Goal: Task Accomplishment & Management: Use online tool/utility

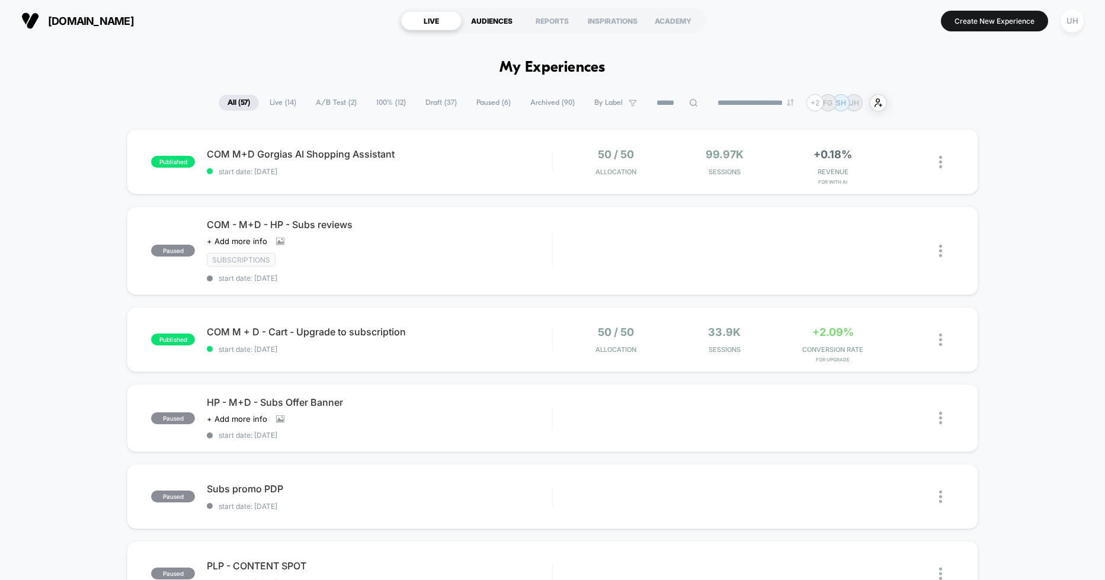
click at [496, 21] on div "AUDIENCES" at bounding box center [492, 20] width 60 height 19
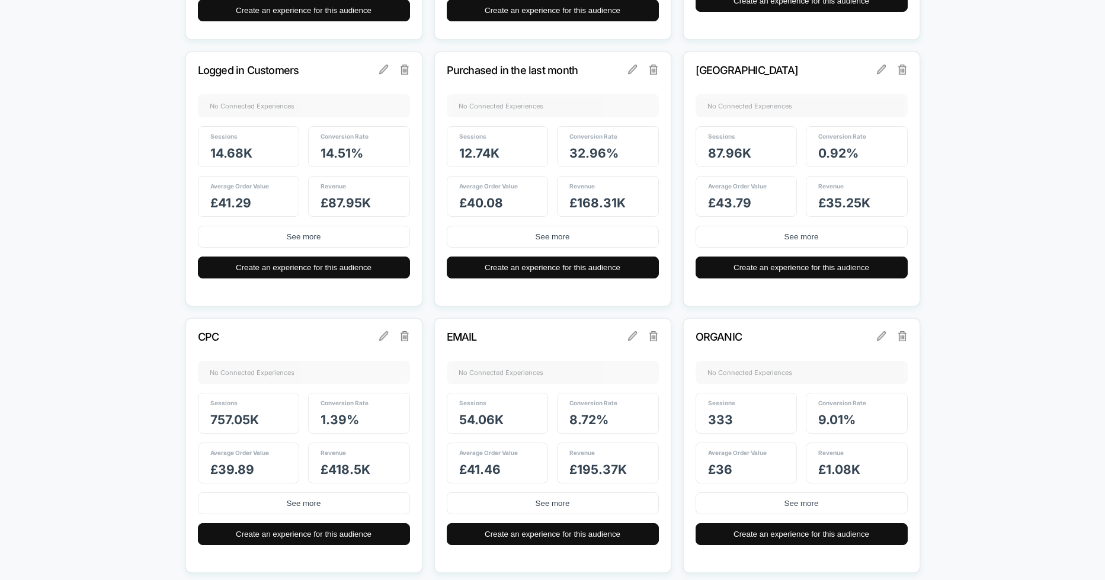
scroll to position [659, 0]
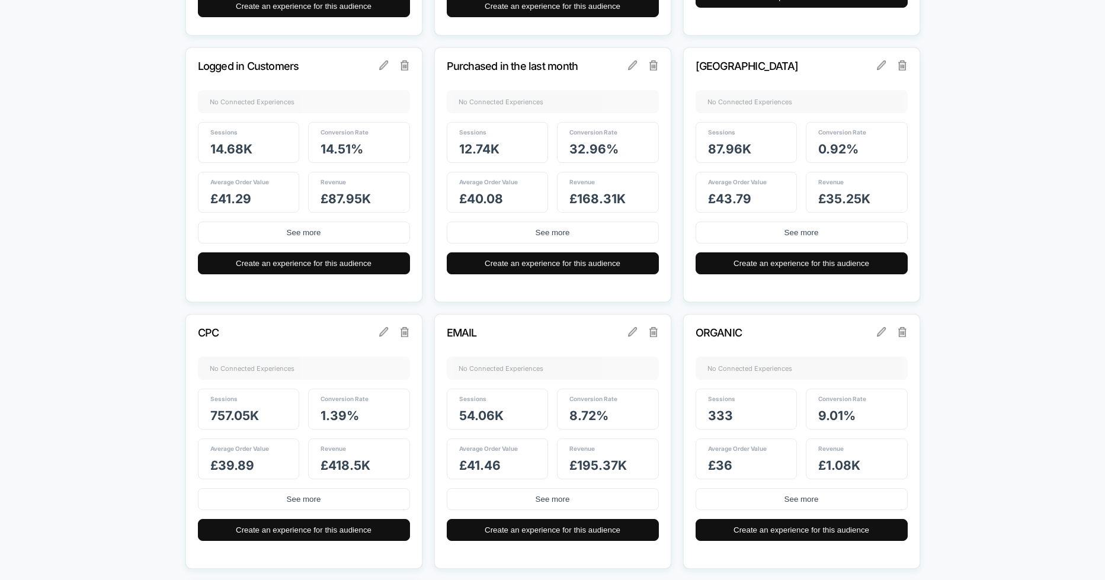
click at [507, 97] on div "Purchased in the last month No Connected Experiences + Sessions 12.74k Conversi…" at bounding box center [552, 174] width 237 height 255
click at [498, 138] on div "Sessions 12.74k" at bounding box center [498, 142] width 102 height 41
click at [602, 143] on span "32.96 %" at bounding box center [593, 149] width 49 height 15
click at [590, 174] on div "Revenue £ 168.31k" at bounding box center [608, 192] width 102 height 41
click at [507, 184] on span "Average Order Value" at bounding box center [488, 181] width 59 height 7
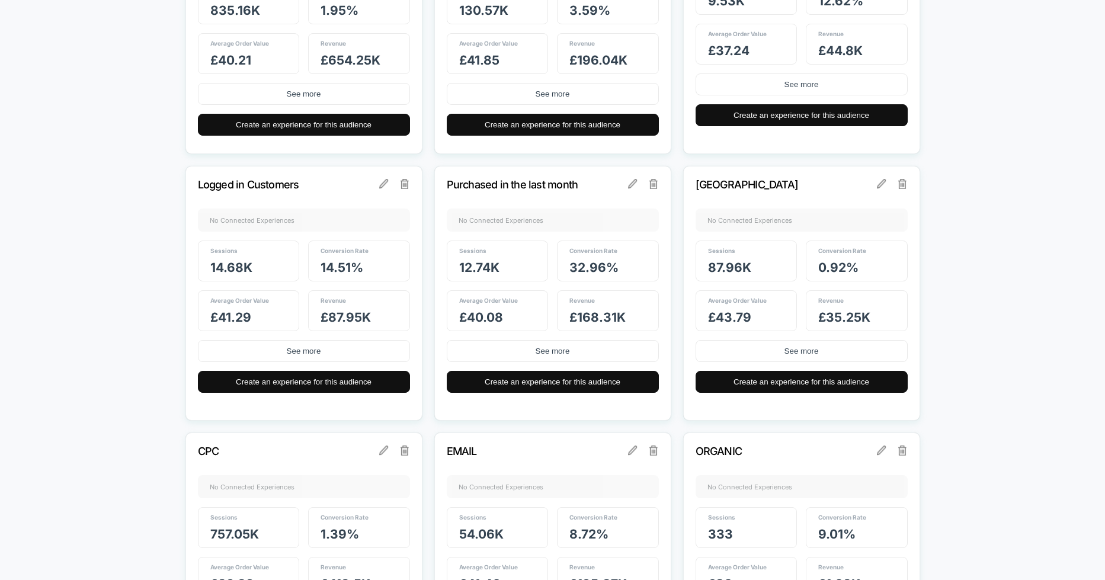
scroll to position [495, 0]
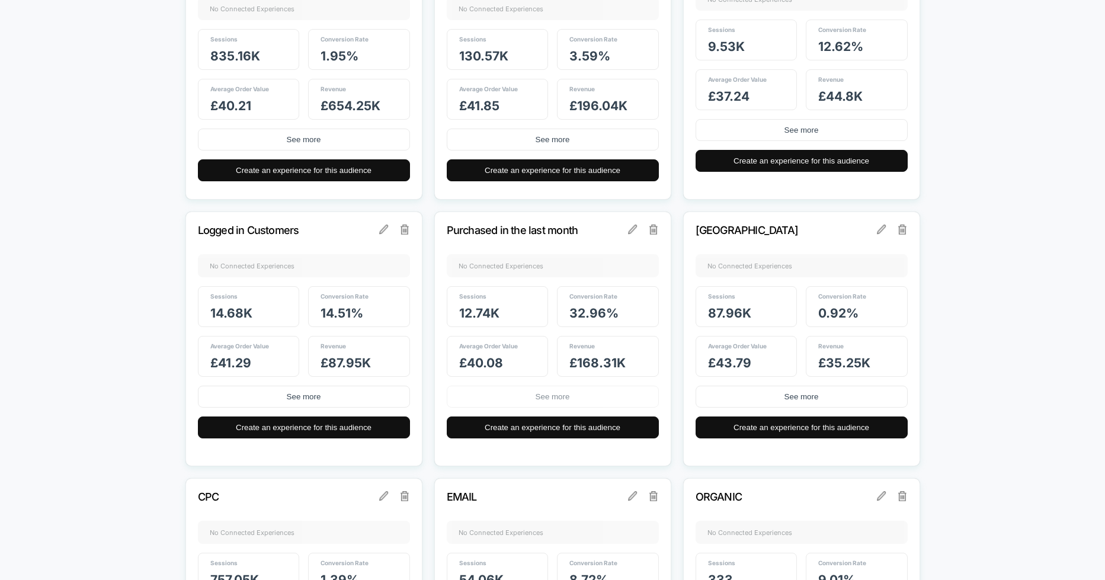
click at [552, 396] on button "See more" at bounding box center [553, 397] width 212 height 22
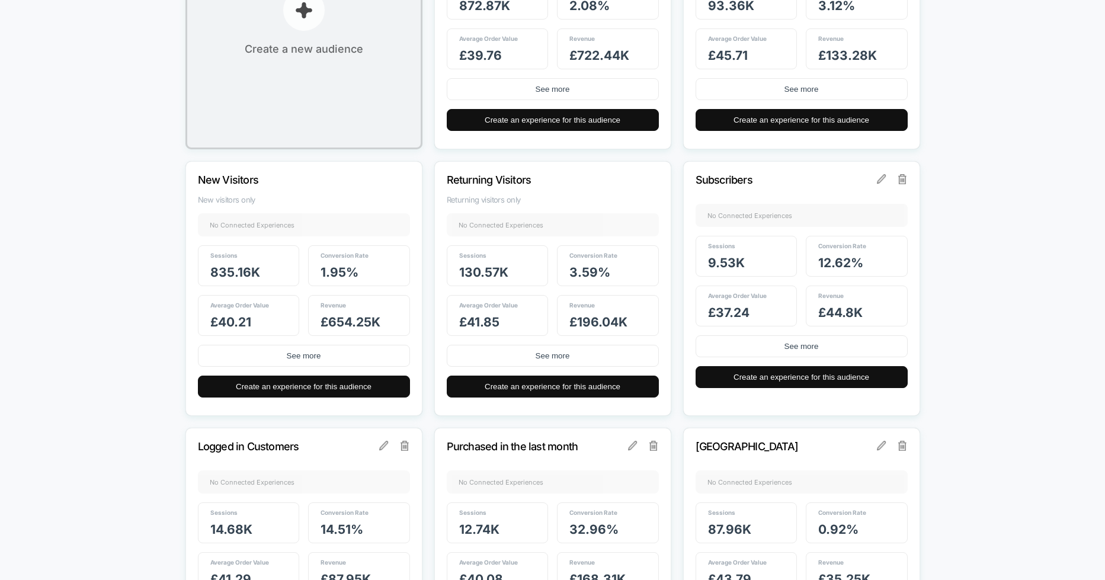
scroll to position [283, 0]
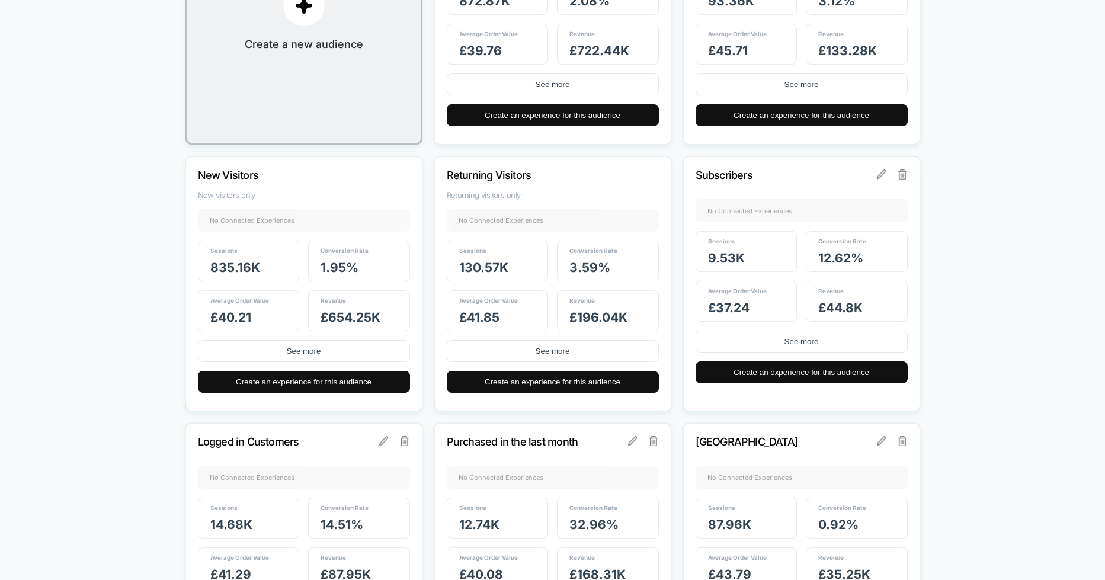
click at [499, 219] on div "Returning Visitors Returning visitors only No Connected Experiences + Sessions …" at bounding box center [552, 283] width 237 height 255
click at [492, 170] on p "Returning Visitors" at bounding box center [537, 175] width 180 height 12
click at [492, 198] on span "Returning visitors only" at bounding box center [553, 194] width 212 height 9
click at [495, 223] on div "Returning Visitors Returning visitors only No Connected Experiences + Sessions …" at bounding box center [552, 283] width 237 height 255
click at [498, 251] on div "Sessions 130.57k" at bounding box center [498, 261] width 102 height 41
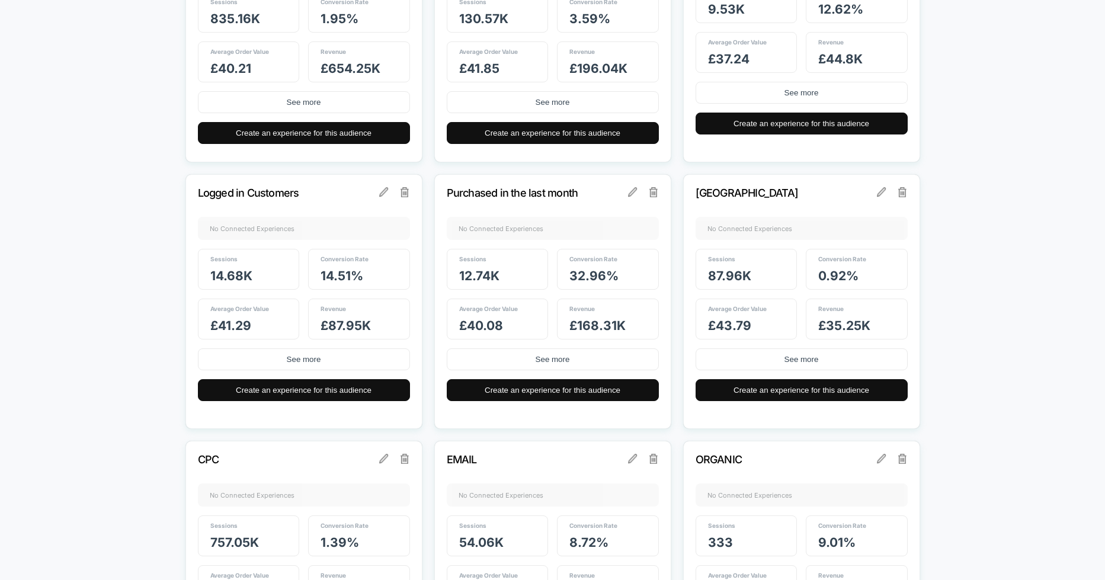
scroll to position [0, 0]
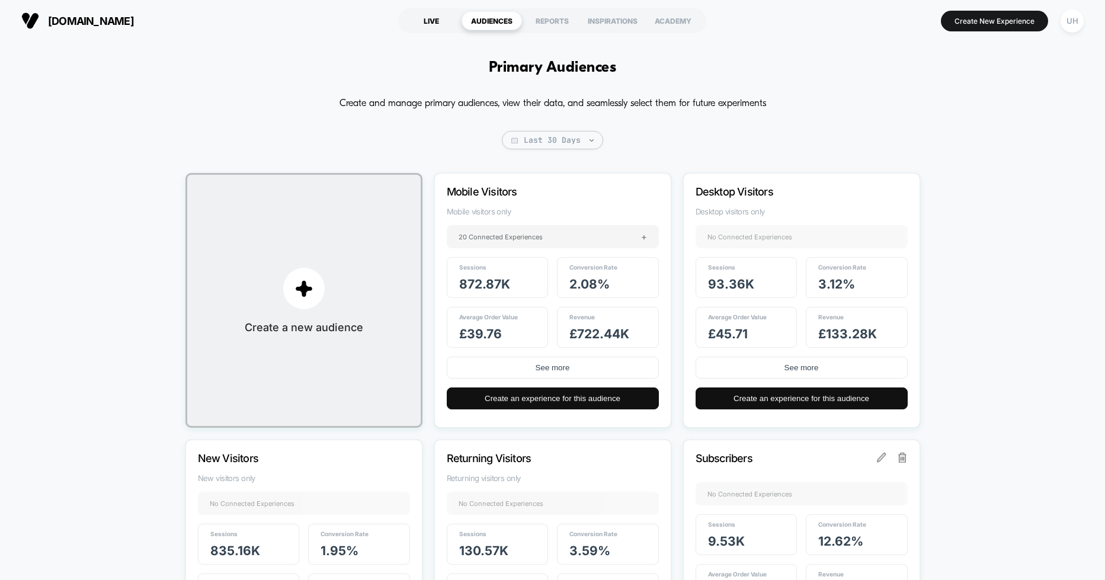
click at [437, 17] on div "LIVE" at bounding box center [431, 20] width 60 height 19
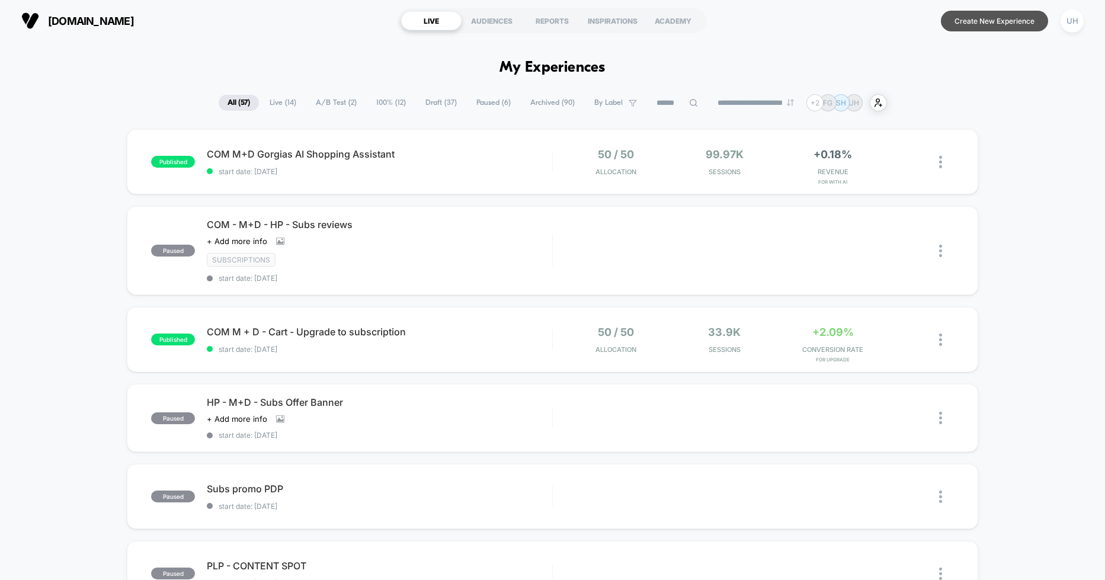
click at [1005, 23] on button "Create New Experience" at bounding box center [994, 21] width 107 height 21
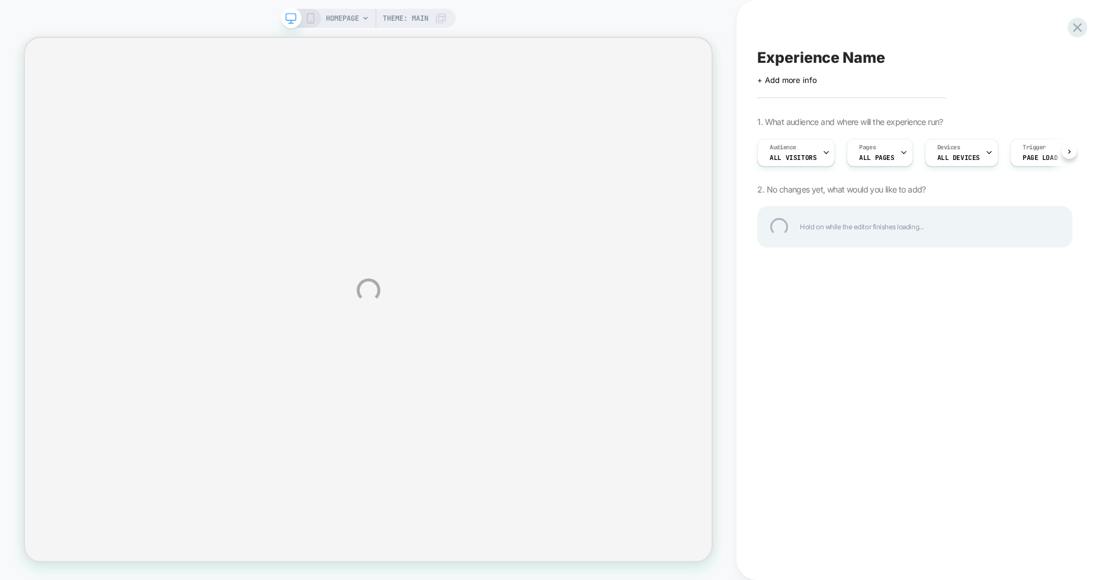
click at [815, 153] on div "HOMEPAGE Theme: MAIN Experience Name Click to edit experience details + Add mor…" at bounding box center [552, 290] width 1105 height 580
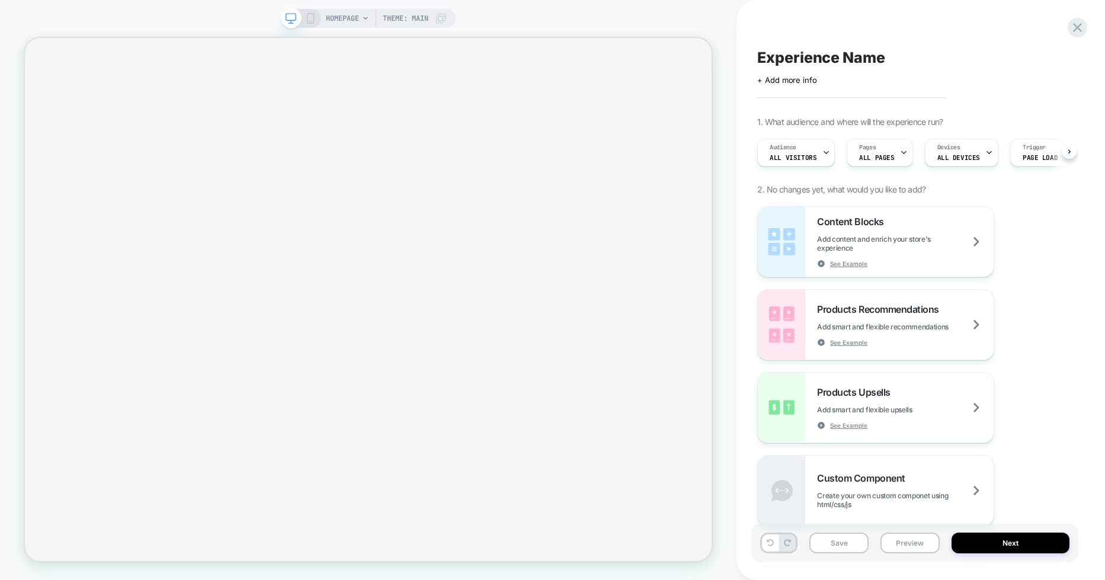
scroll to position [0, 1]
click at [822, 152] on icon at bounding box center [826, 153] width 8 height 8
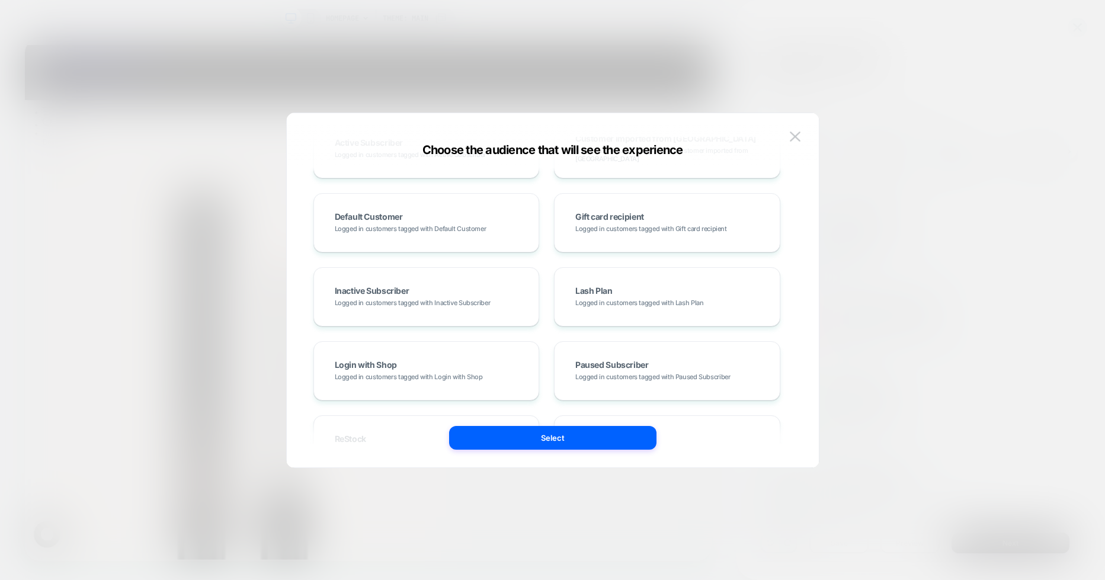
scroll to position [998, 0]
